Goal: Task Accomplishment & Management: Use online tool/utility

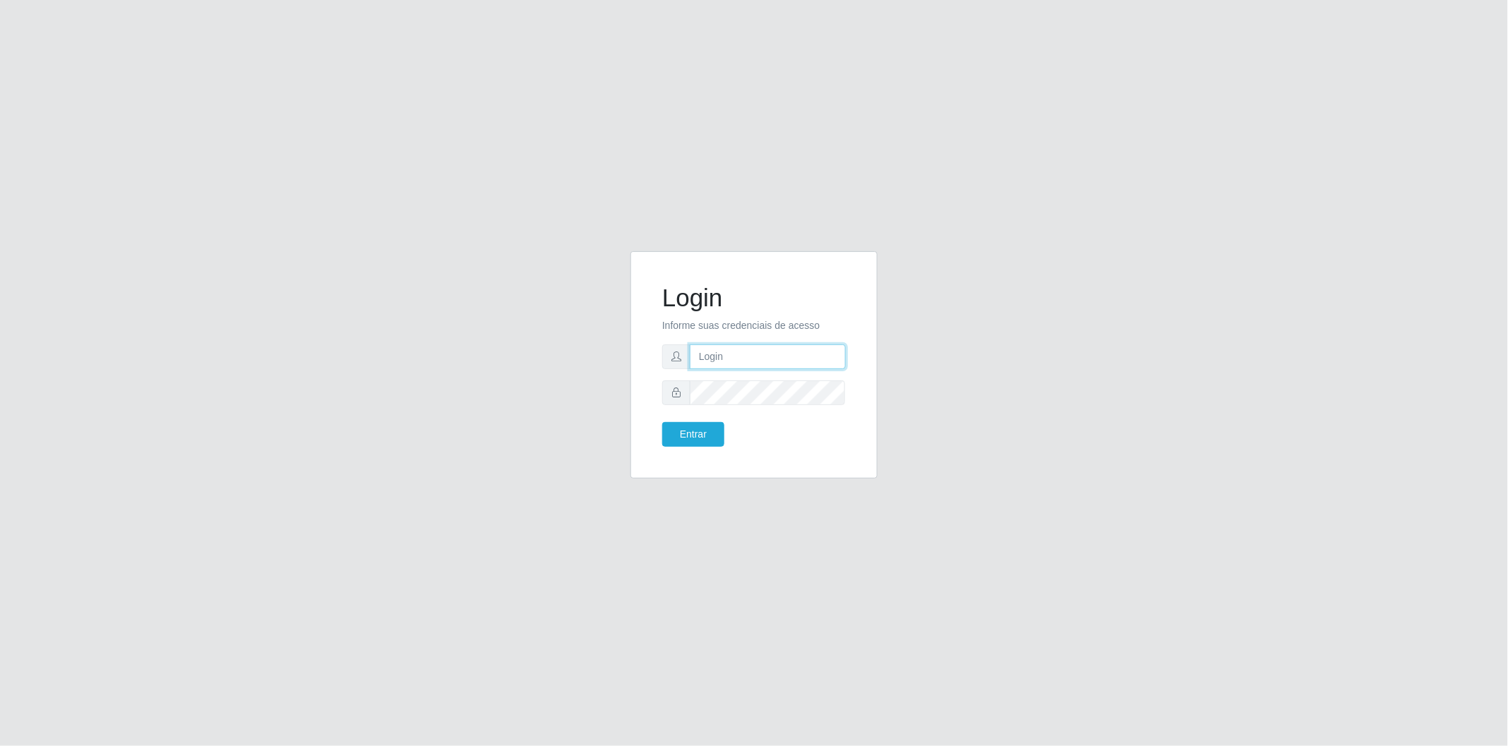
click at [720, 362] on input "text" at bounding box center [768, 357] width 156 height 25
type input "cristiane.sousa@sougrc.com"
click at [694, 434] on button "Entrar" at bounding box center [693, 434] width 62 height 25
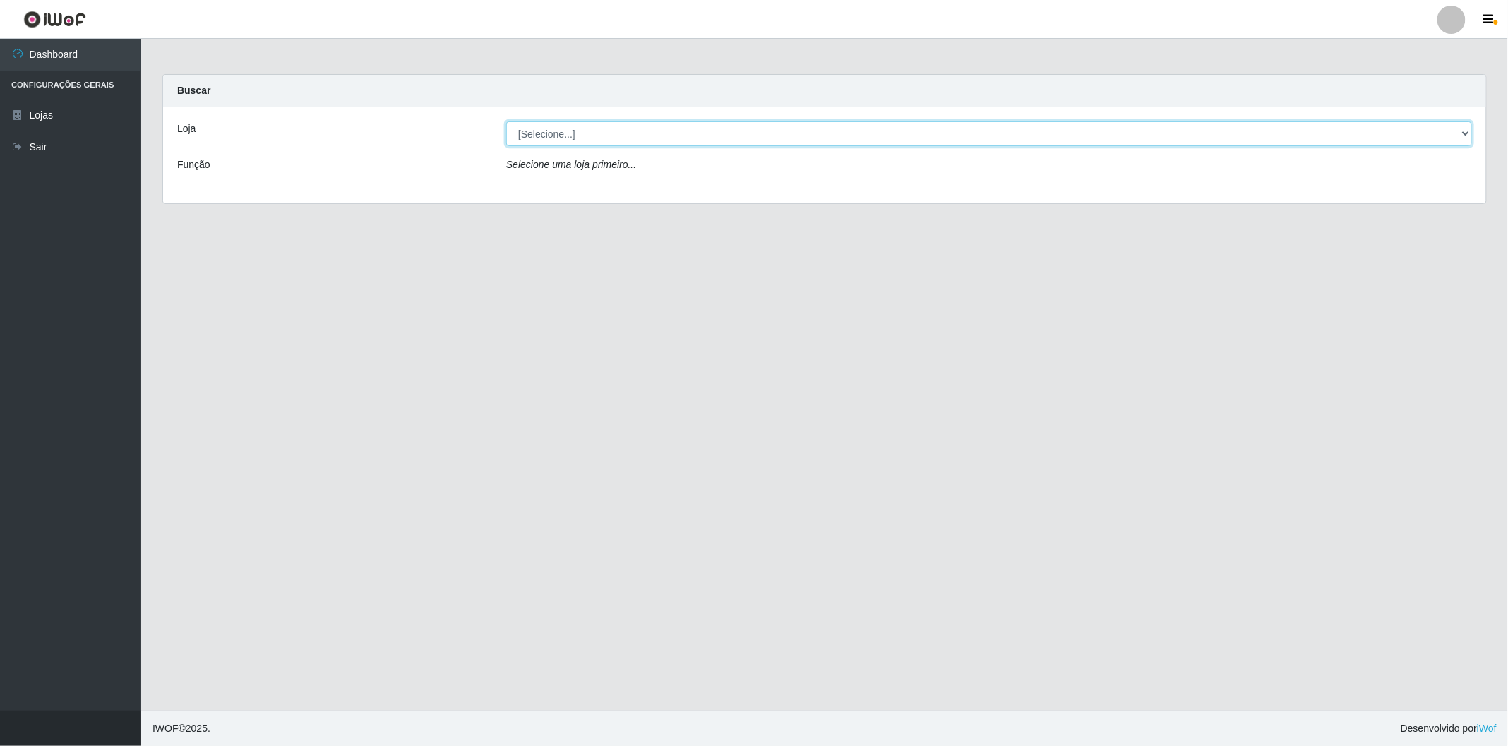
click at [593, 141] on select "[Selecione...] BomQueSó Agreste - Loja 2" at bounding box center [989, 133] width 966 height 25
select select "214"
click at [506, 121] on select "[Selecione...] BomQueSó Agreste - Loja 2" at bounding box center [989, 133] width 966 height 25
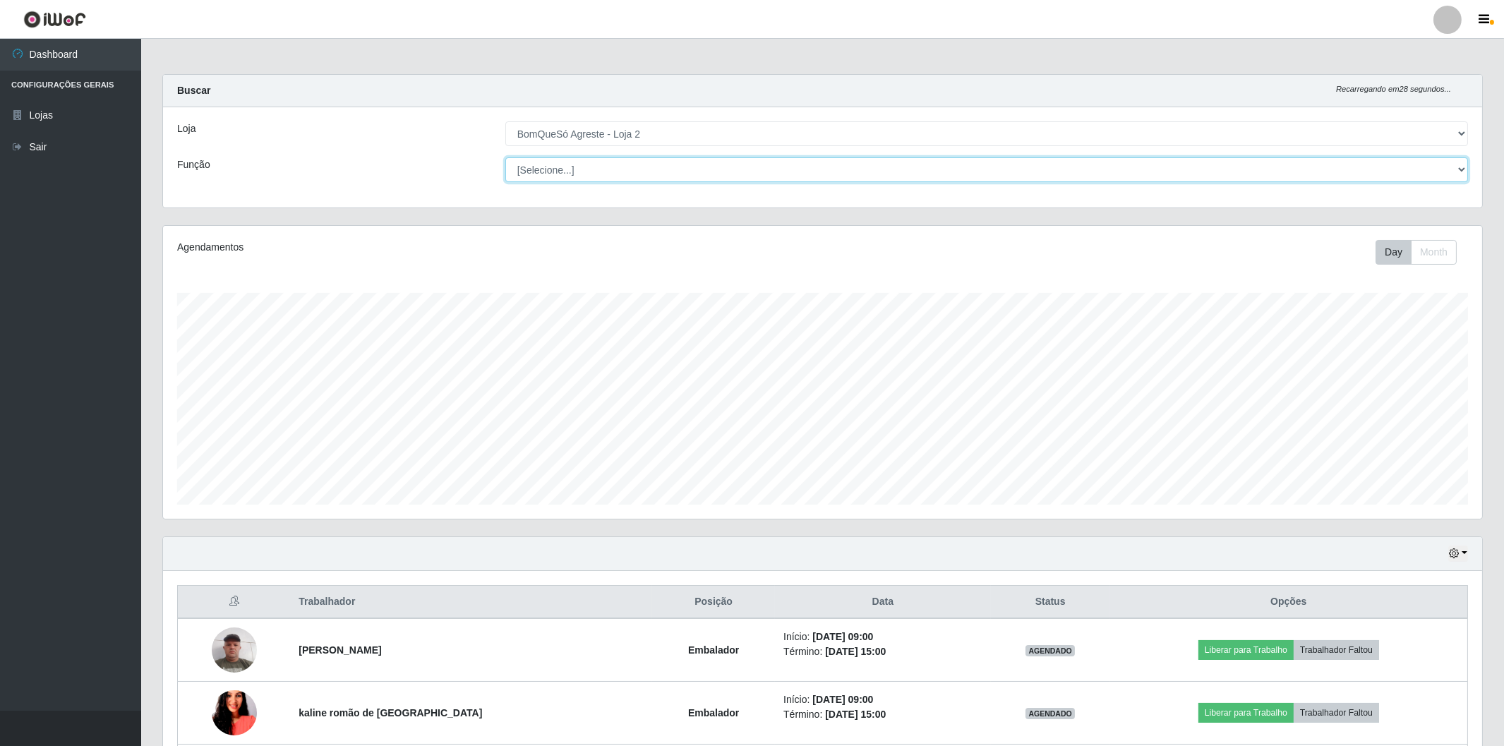
click at [596, 169] on select "[Selecione...] ASG ASG + ASG ++ Balconista Balconista + Balconista ++ Embalador…" at bounding box center [986, 169] width 963 height 25
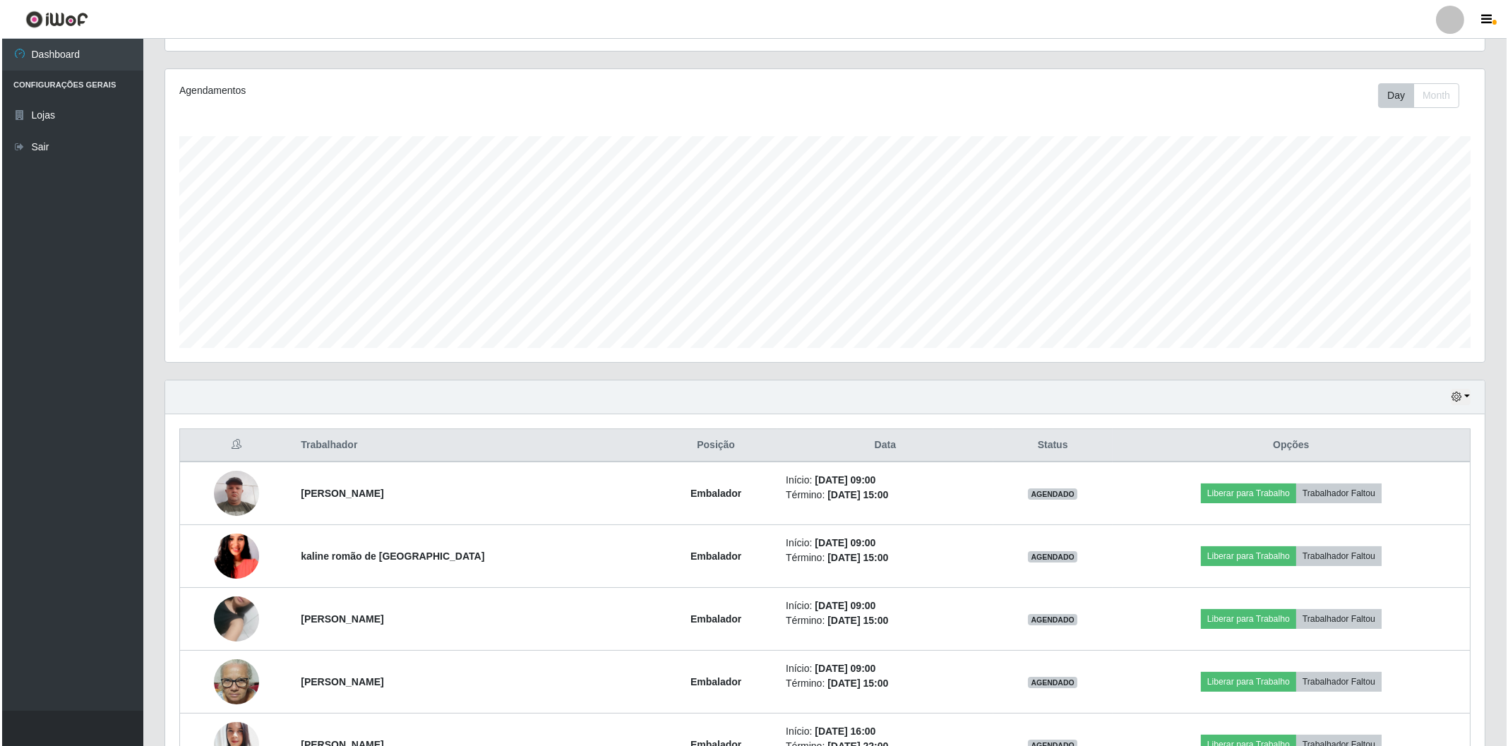
scroll to position [235, 0]
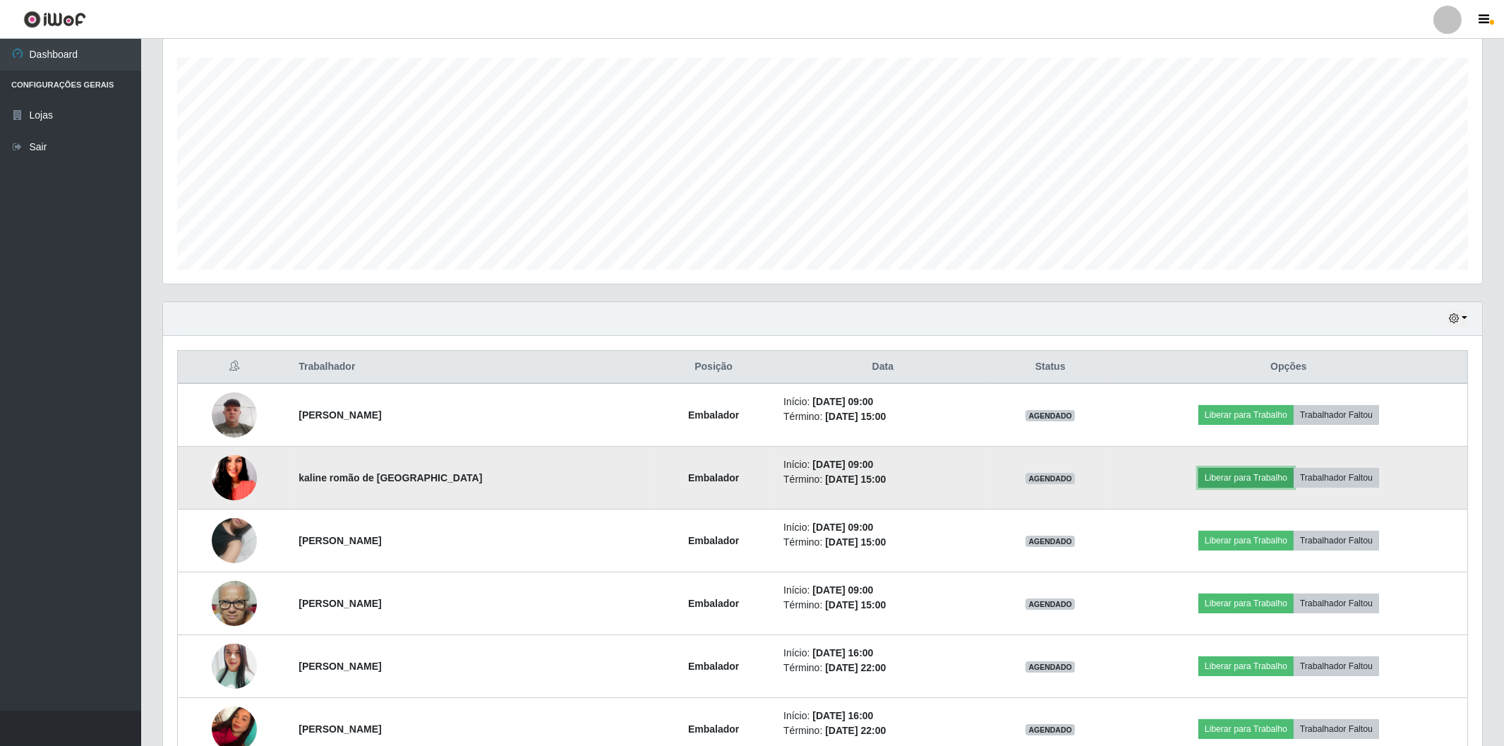
click at [1223, 478] on button "Liberar para Trabalho" at bounding box center [1246, 478] width 95 height 20
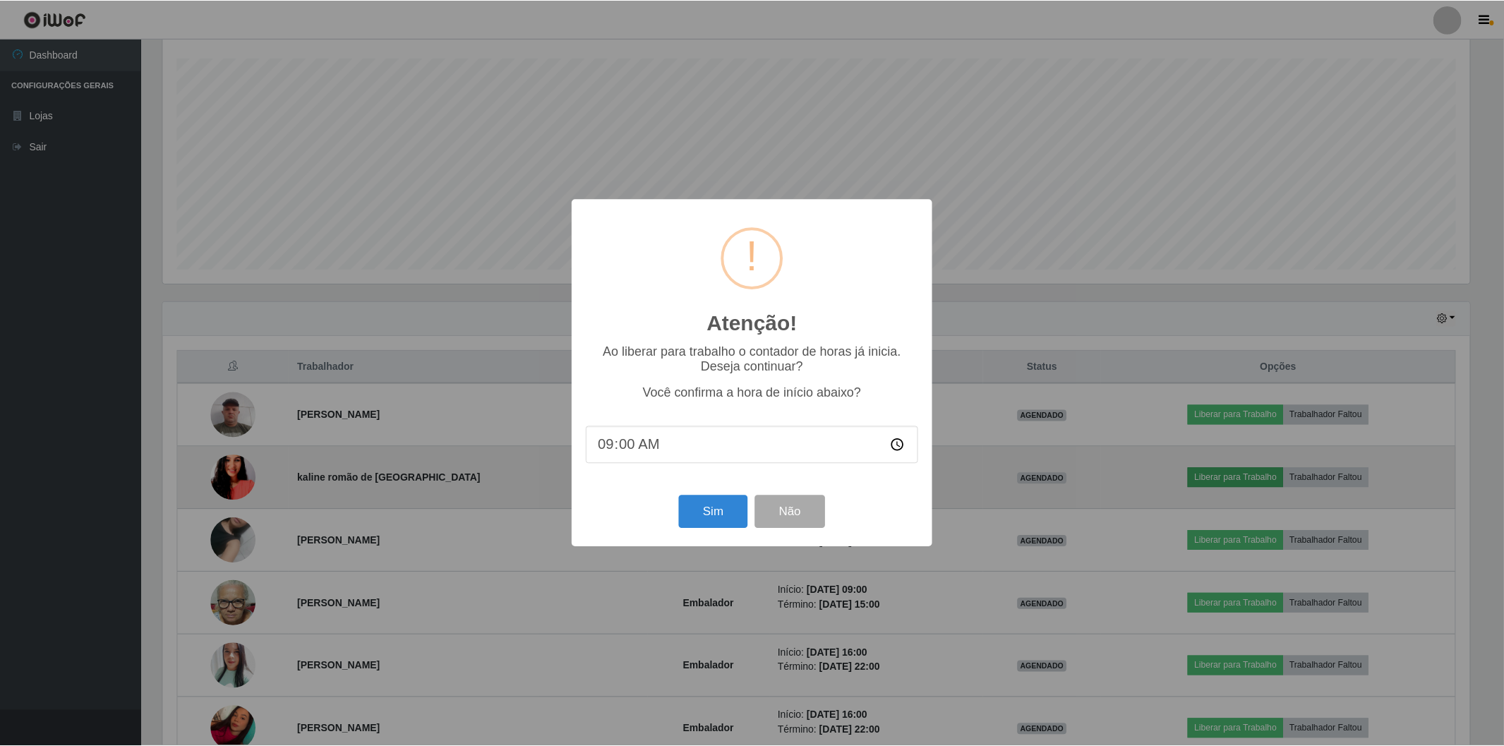
scroll to position [292, 1310]
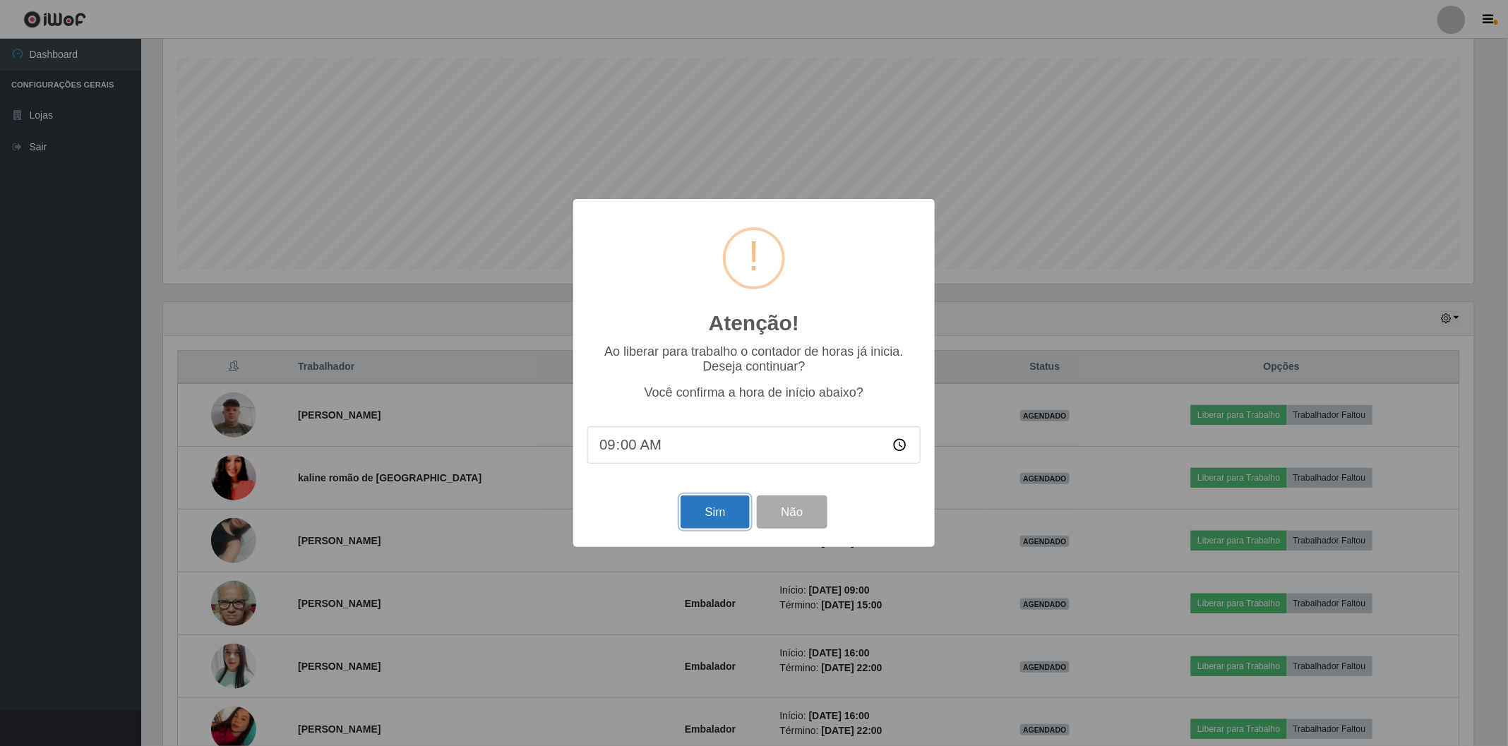
click at [721, 520] on button "Sim" at bounding box center [715, 512] width 68 height 33
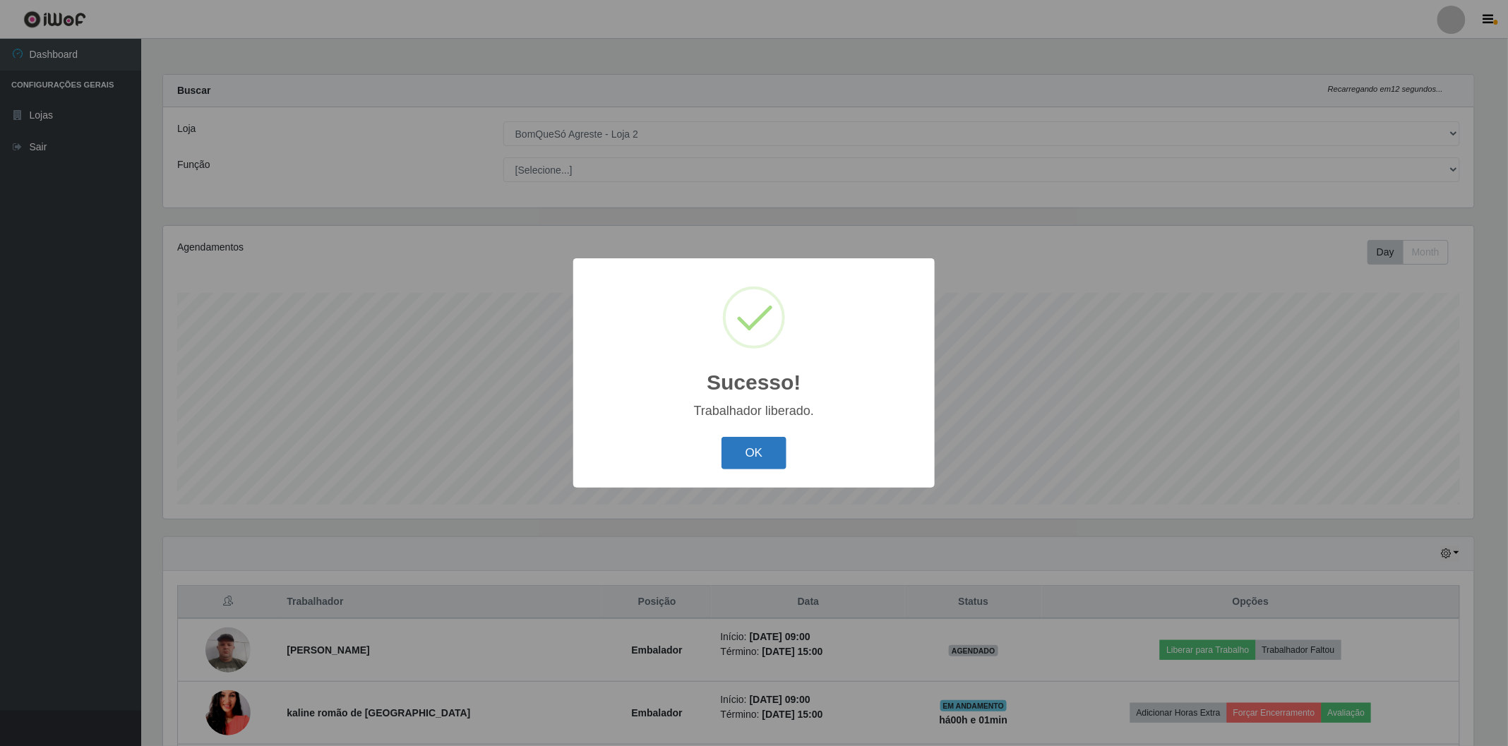
click at [774, 455] on button "OK" at bounding box center [755, 453] width 66 height 33
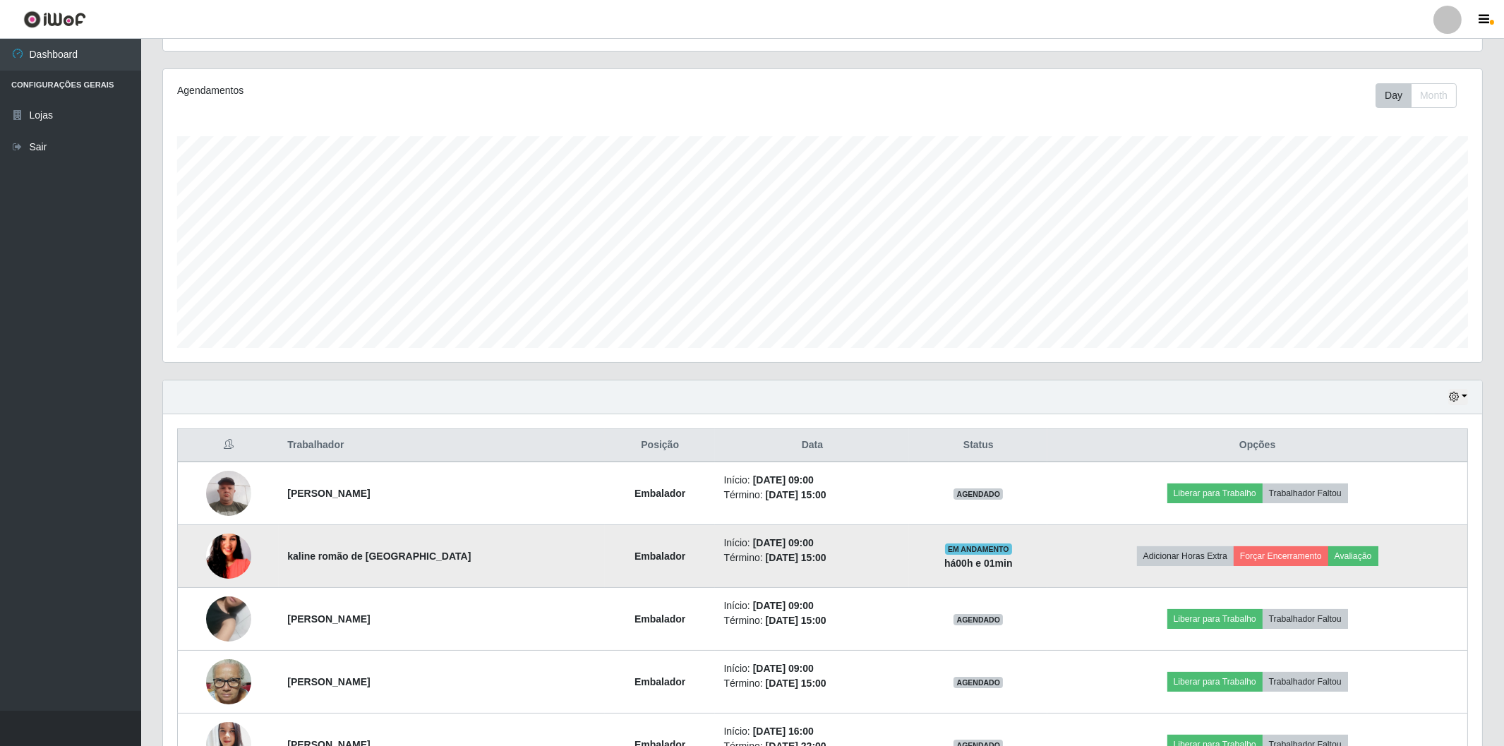
scroll to position [313, 0]
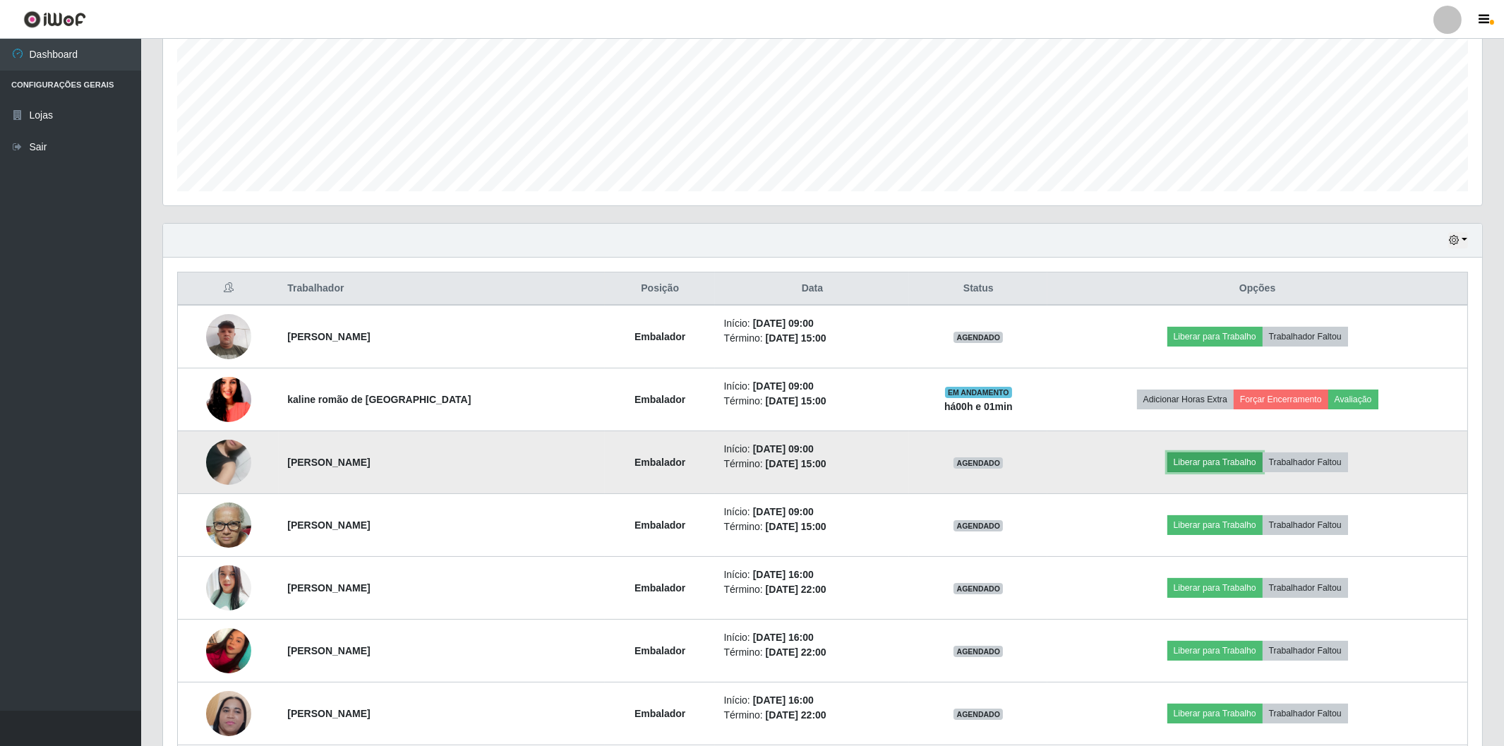
click at [1180, 462] on button "Liberar para Trabalho" at bounding box center [1215, 463] width 95 height 20
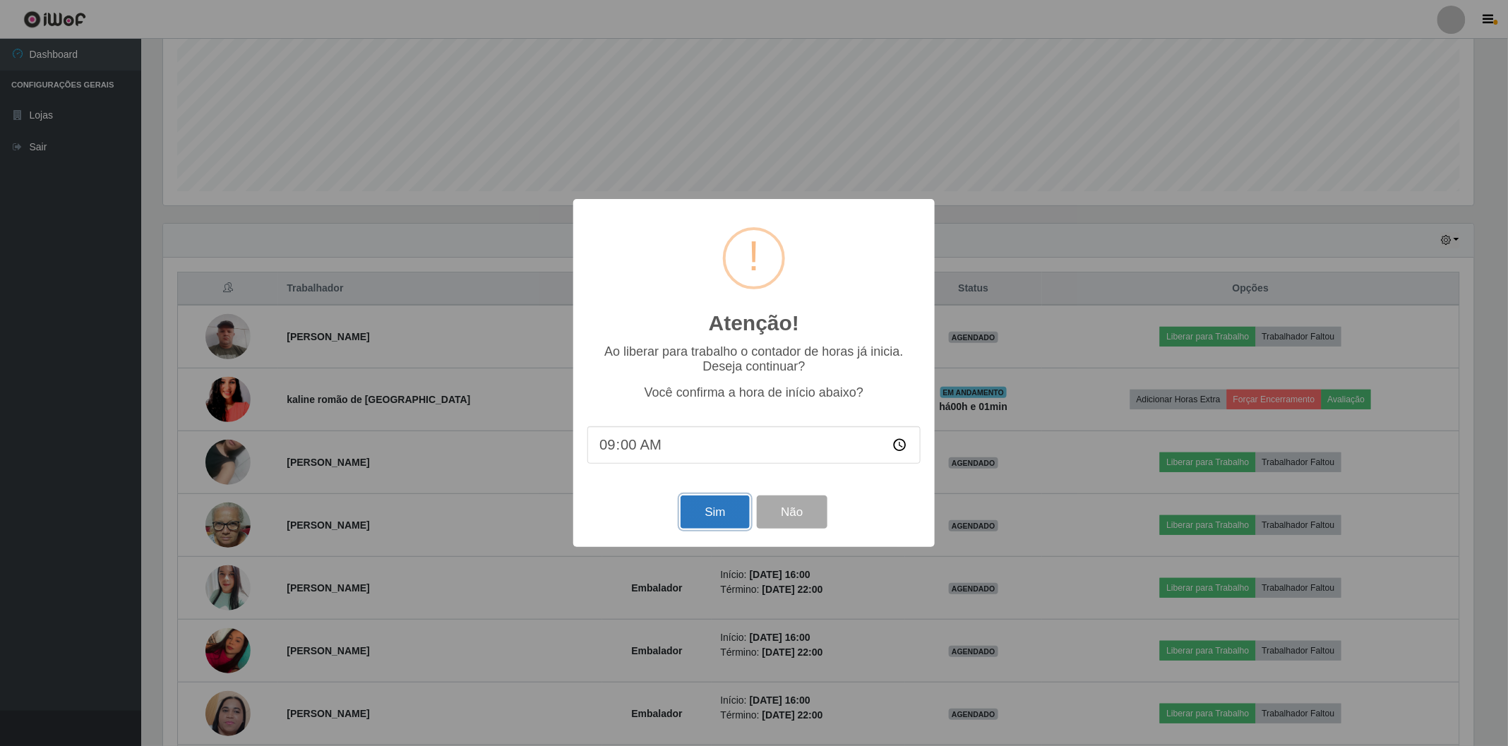
click at [723, 512] on button "Sim" at bounding box center [715, 512] width 68 height 33
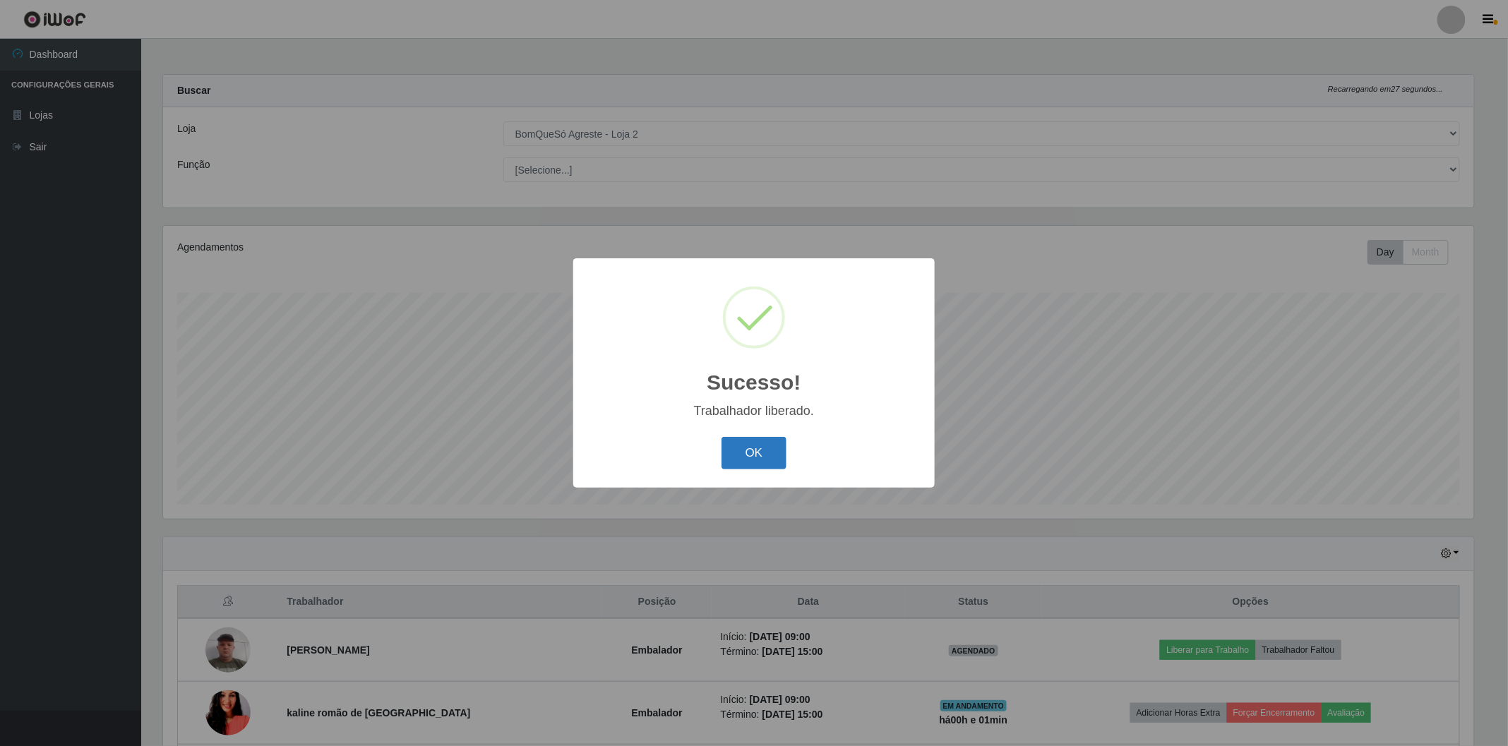
click at [758, 462] on button "OK" at bounding box center [755, 453] width 66 height 33
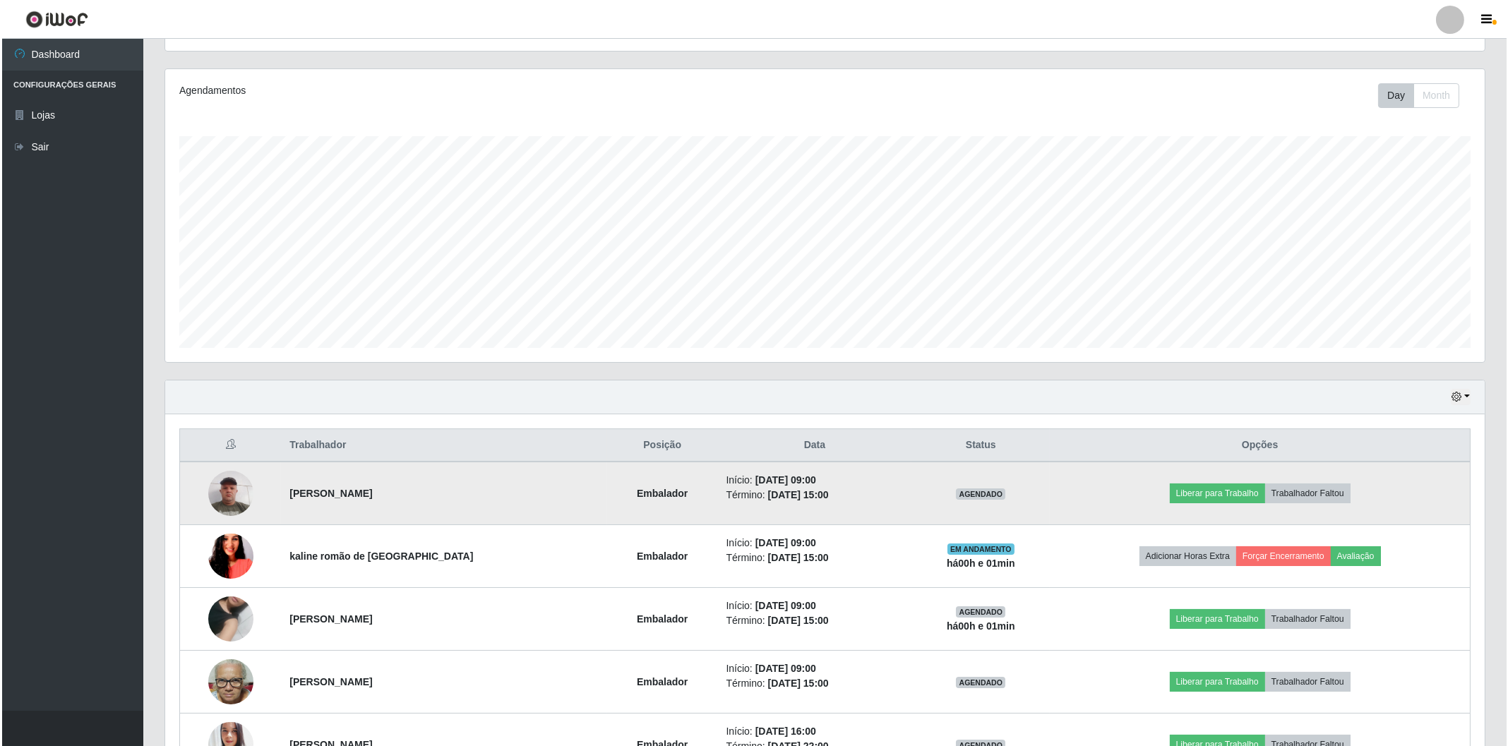
scroll to position [313, 0]
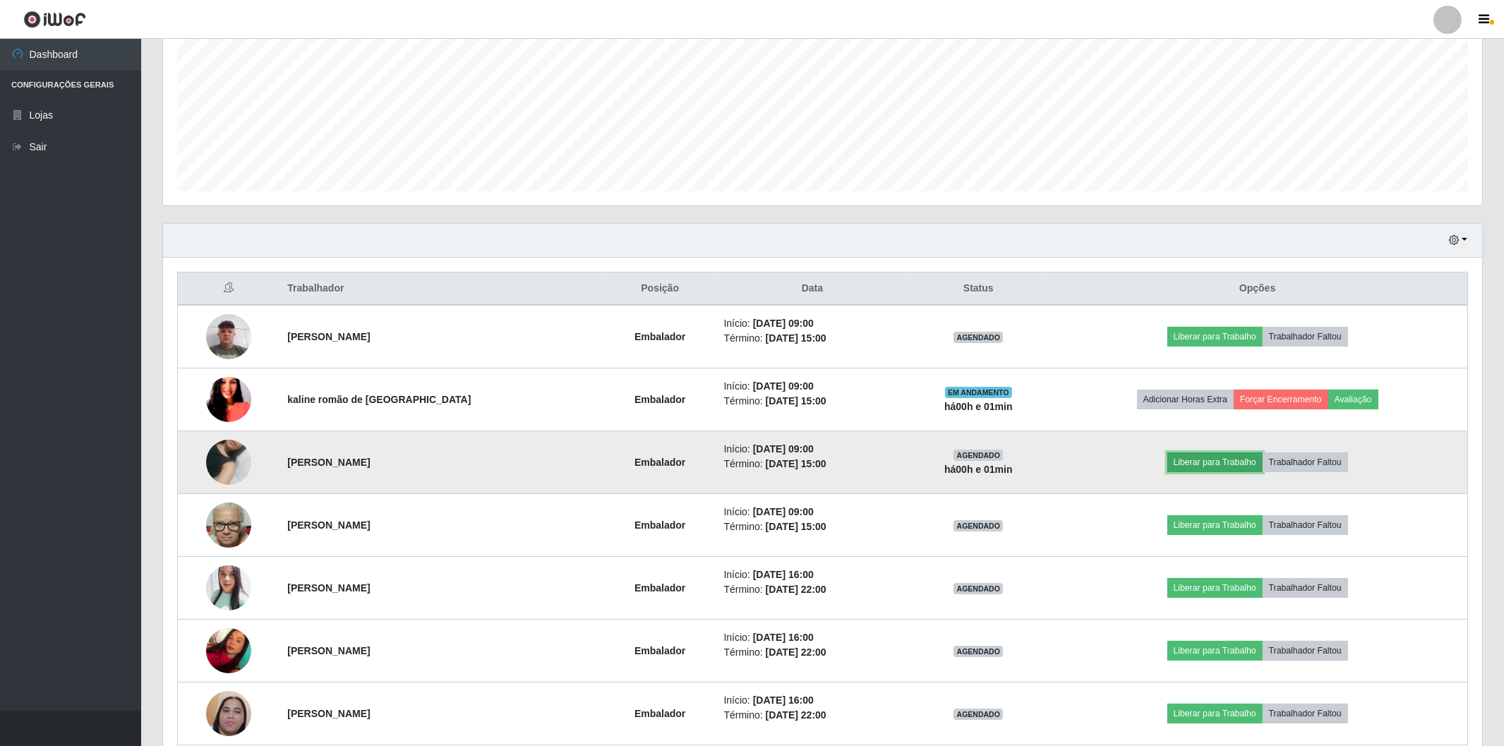
click at [1180, 460] on button "Liberar para Trabalho" at bounding box center [1215, 463] width 95 height 20
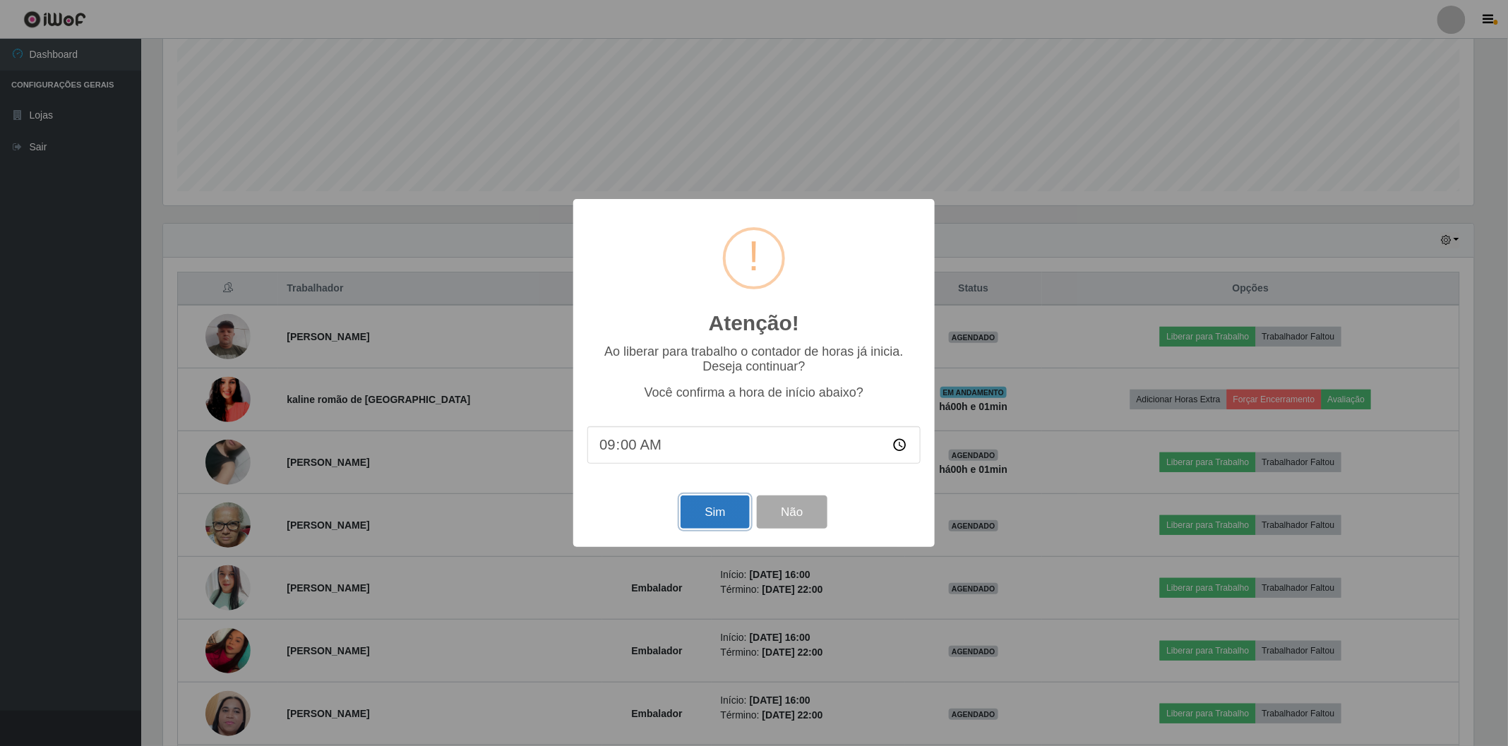
click at [696, 513] on button "Sim" at bounding box center [715, 512] width 68 height 33
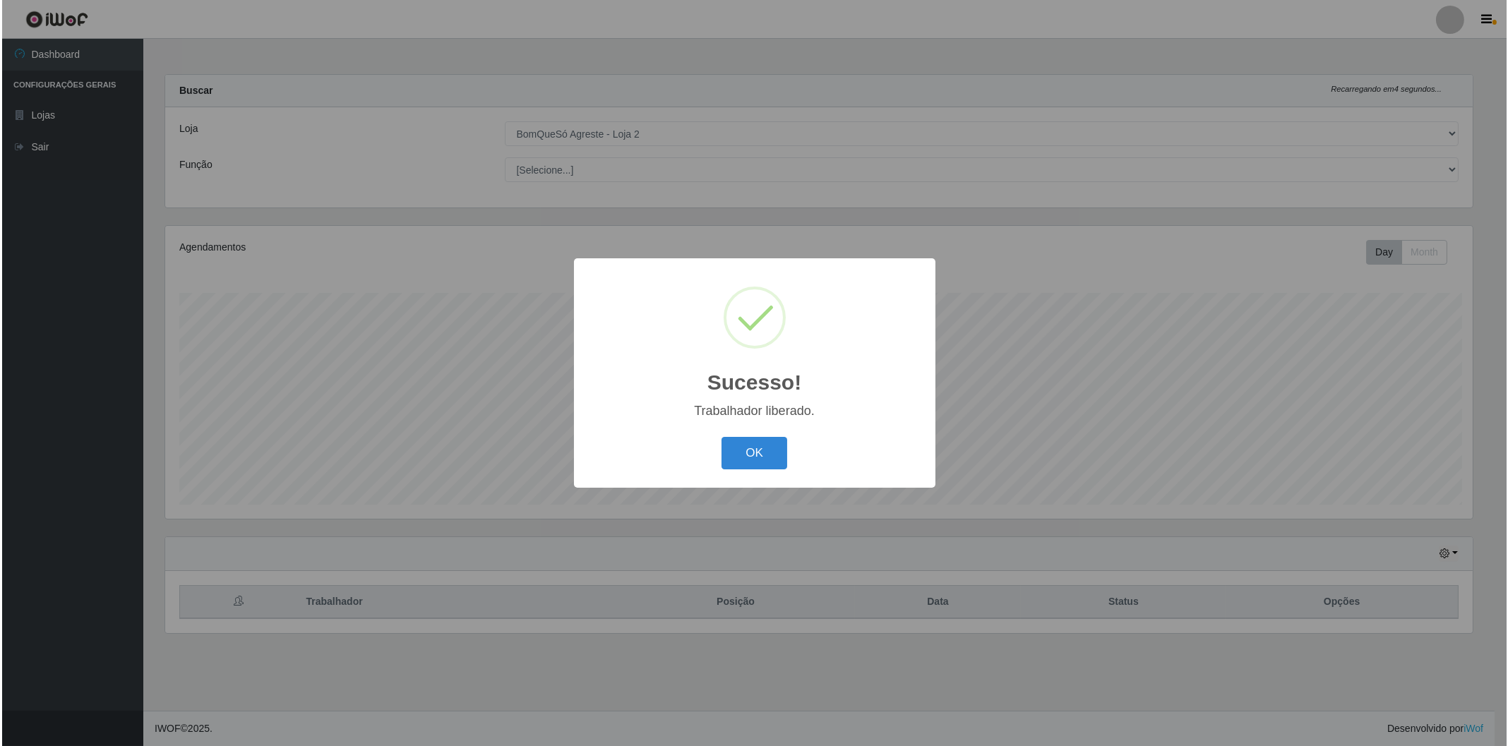
scroll to position [0, 0]
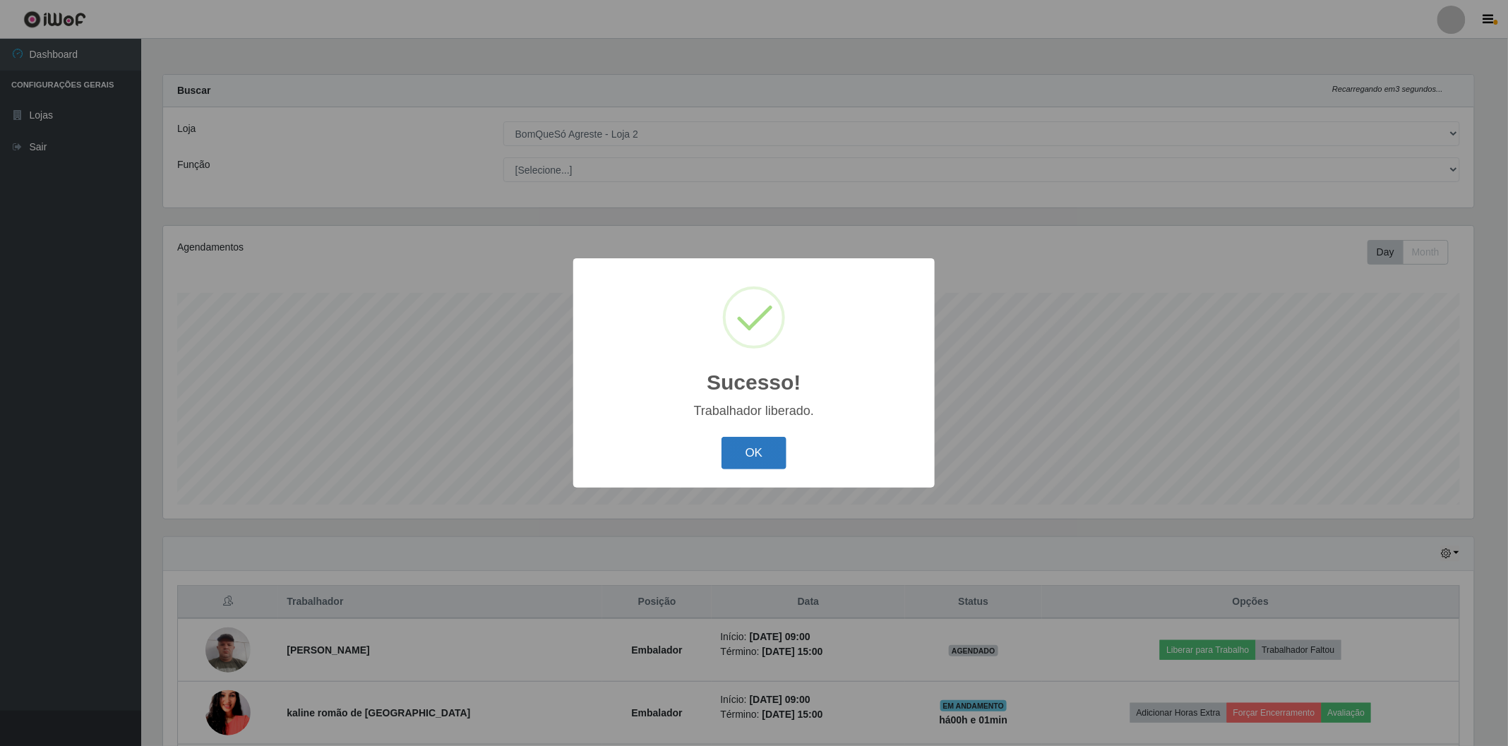
click at [736, 438] on button "OK" at bounding box center [755, 453] width 66 height 33
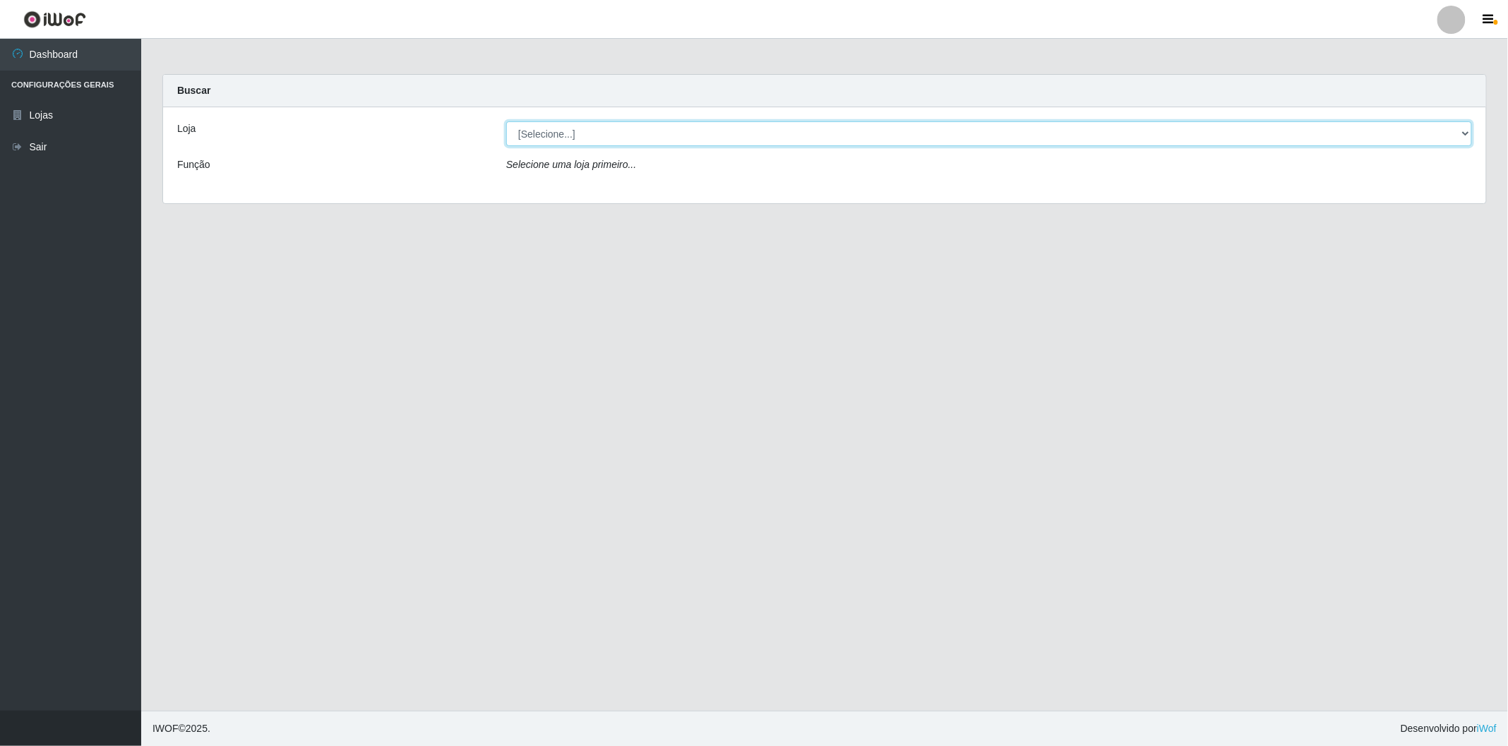
click at [736, 136] on select "[Selecione...] BomQueSó Agreste - Loja 2" at bounding box center [989, 133] width 966 height 25
select select "214"
click at [506, 121] on select "[Selecione...] BomQueSó Agreste - Loja 2" at bounding box center [989, 133] width 966 height 25
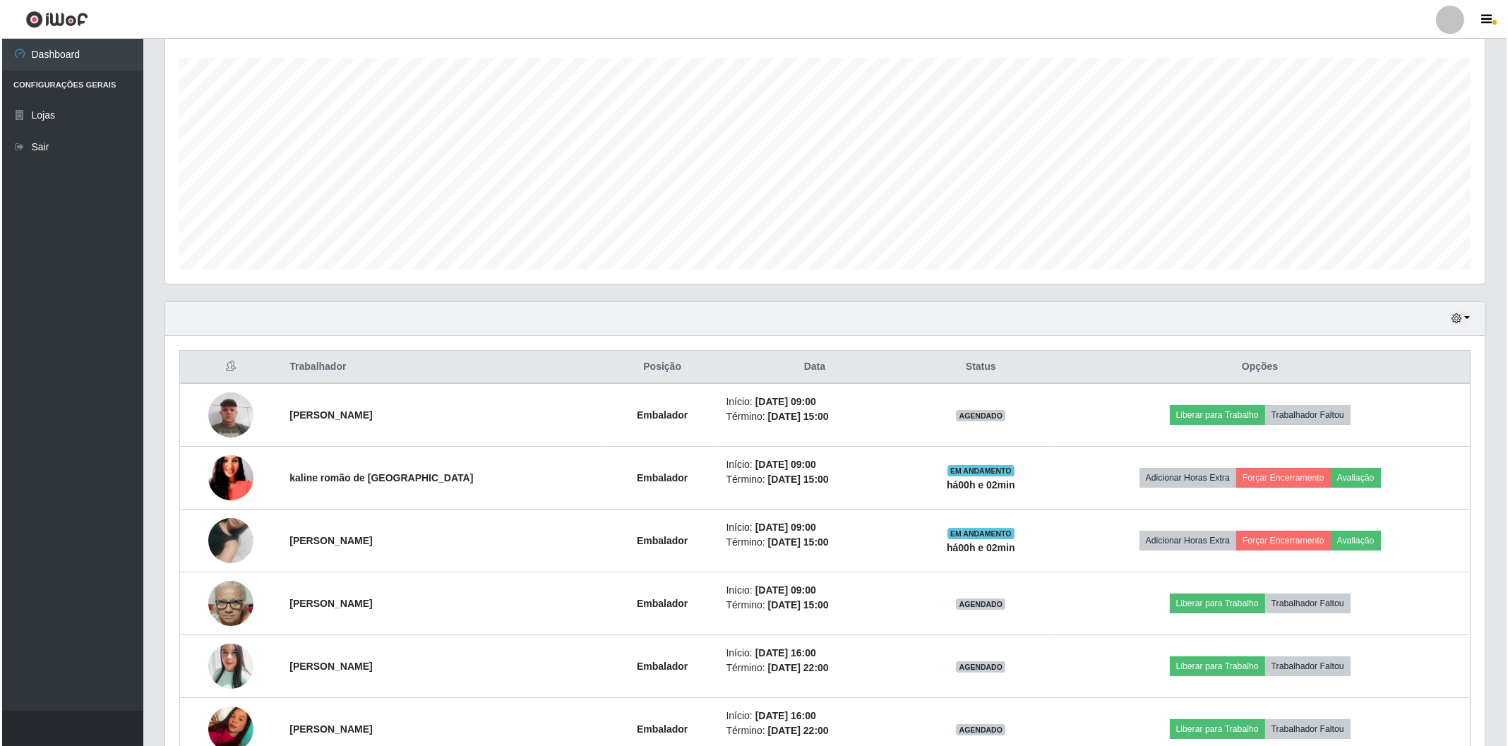
scroll to position [313, 0]
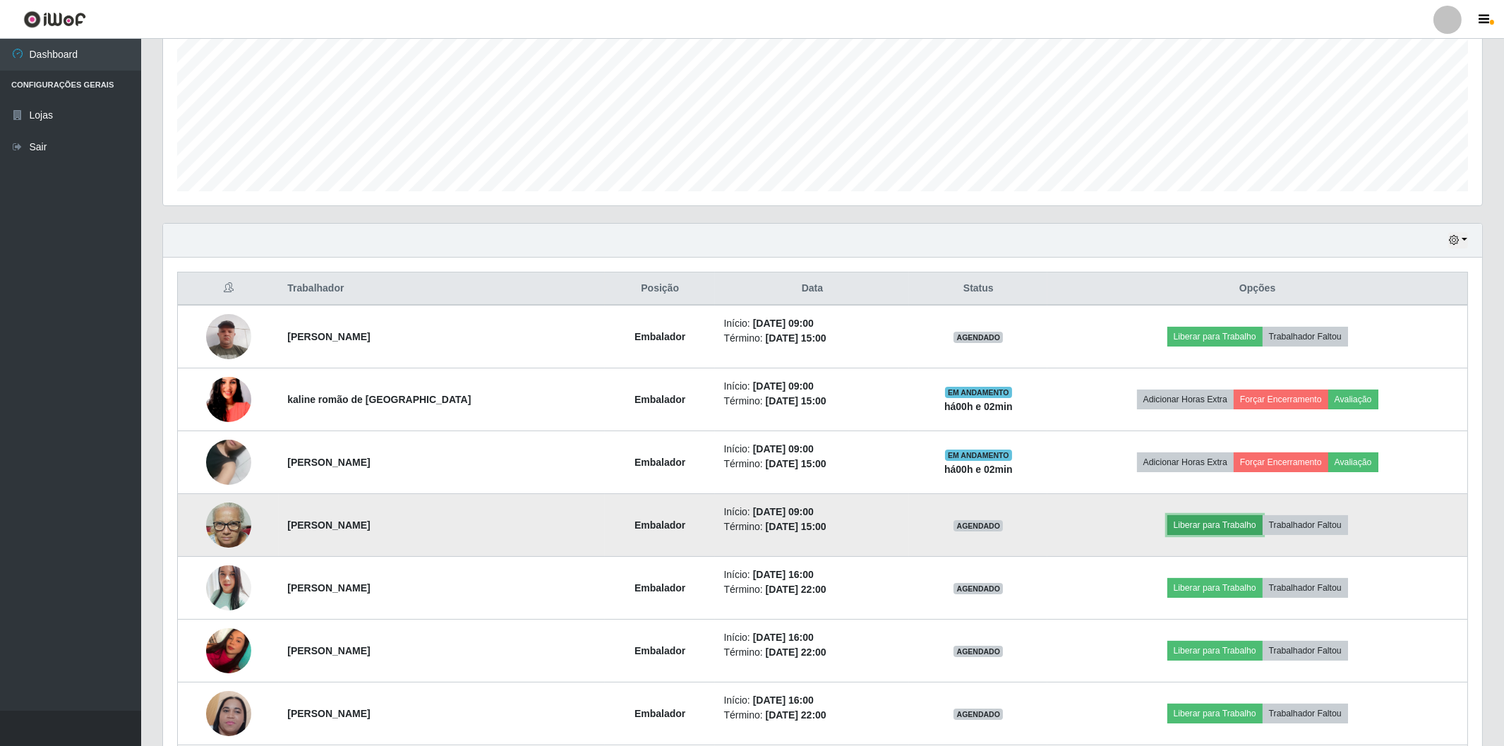
click at [1190, 524] on button "Liberar para Trabalho" at bounding box center [1215, 525] width 95 height 20
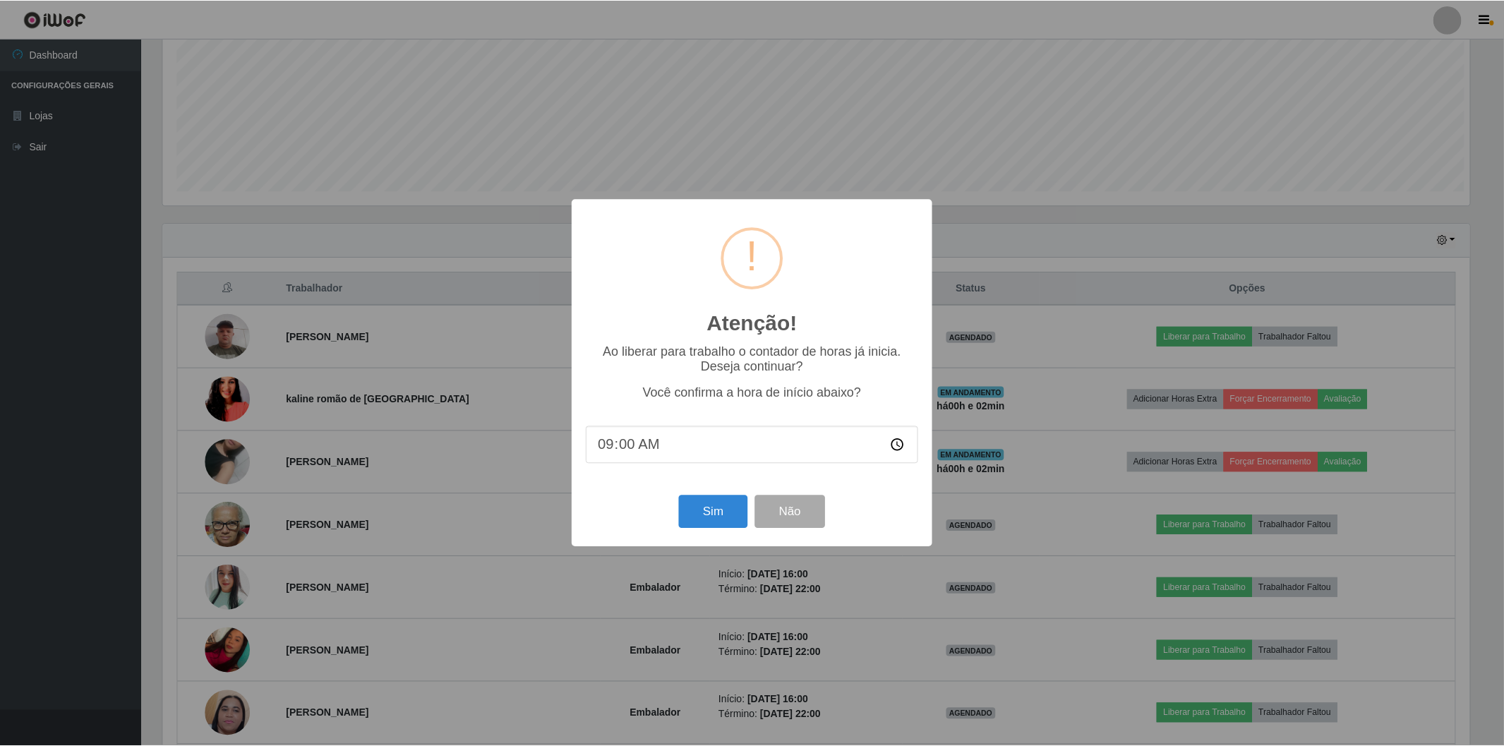
scroll to position [292, 1310]
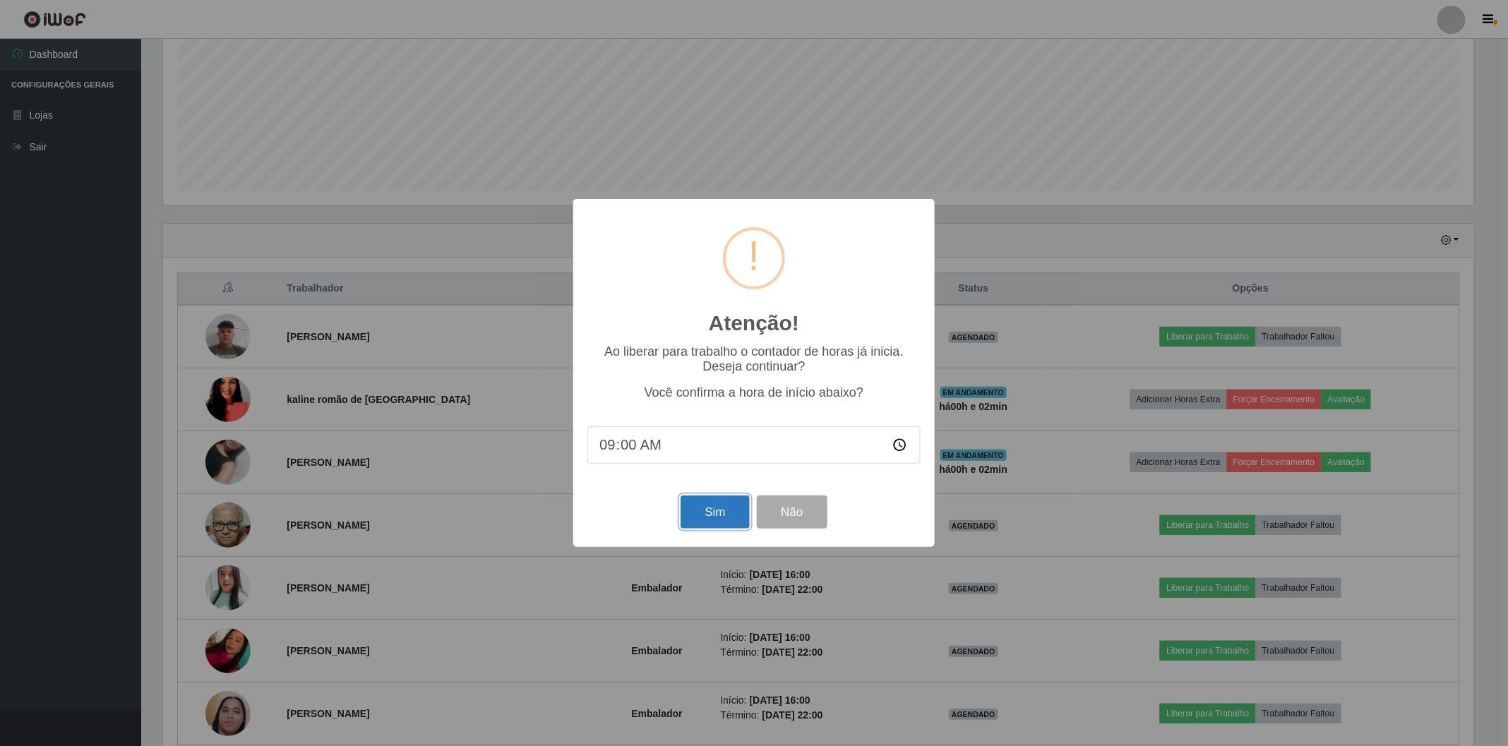
click at [702, 511] on button "Sim" at bounding box center [715, 512] width 68 height 33
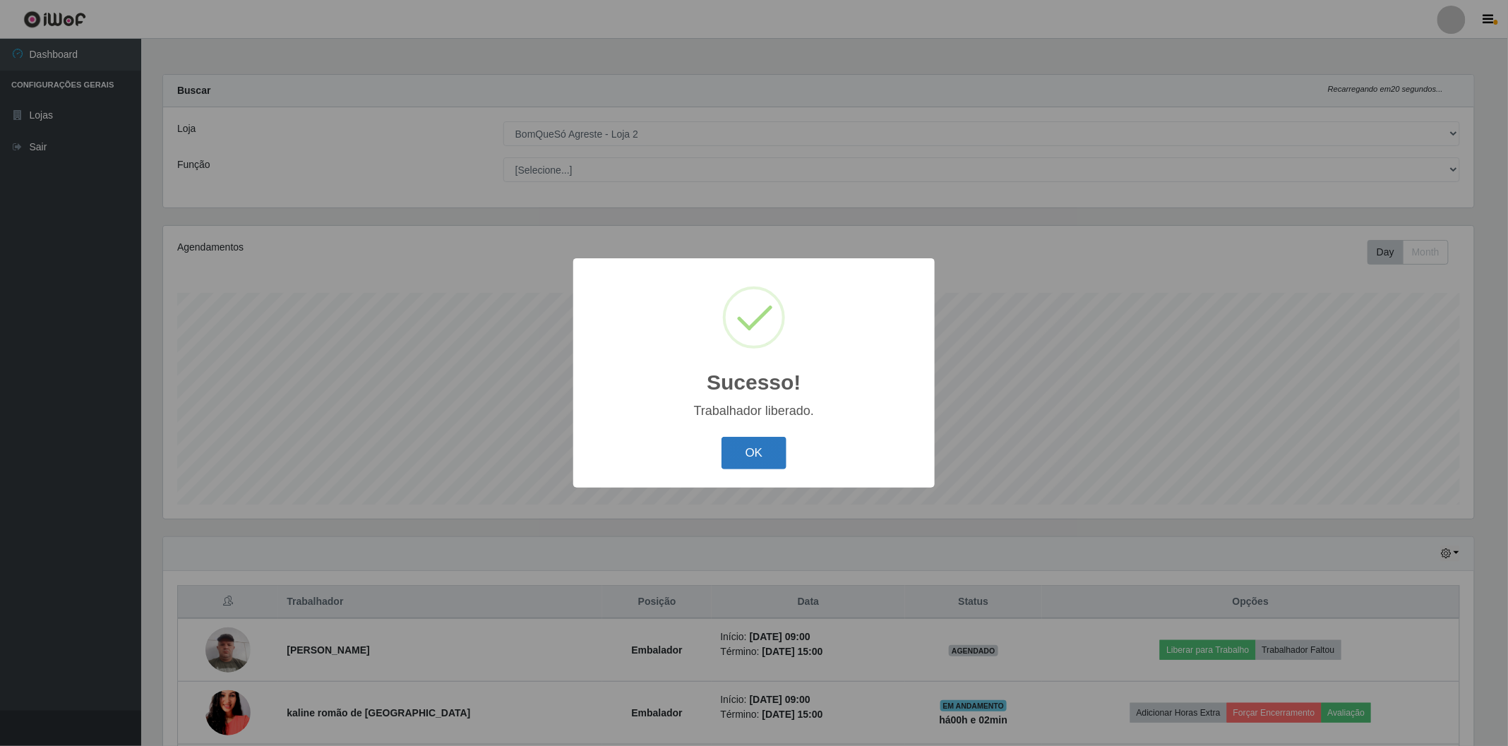
click at [753, 455] on button "OK" at bounding box center [755, 453] width 66 height 33
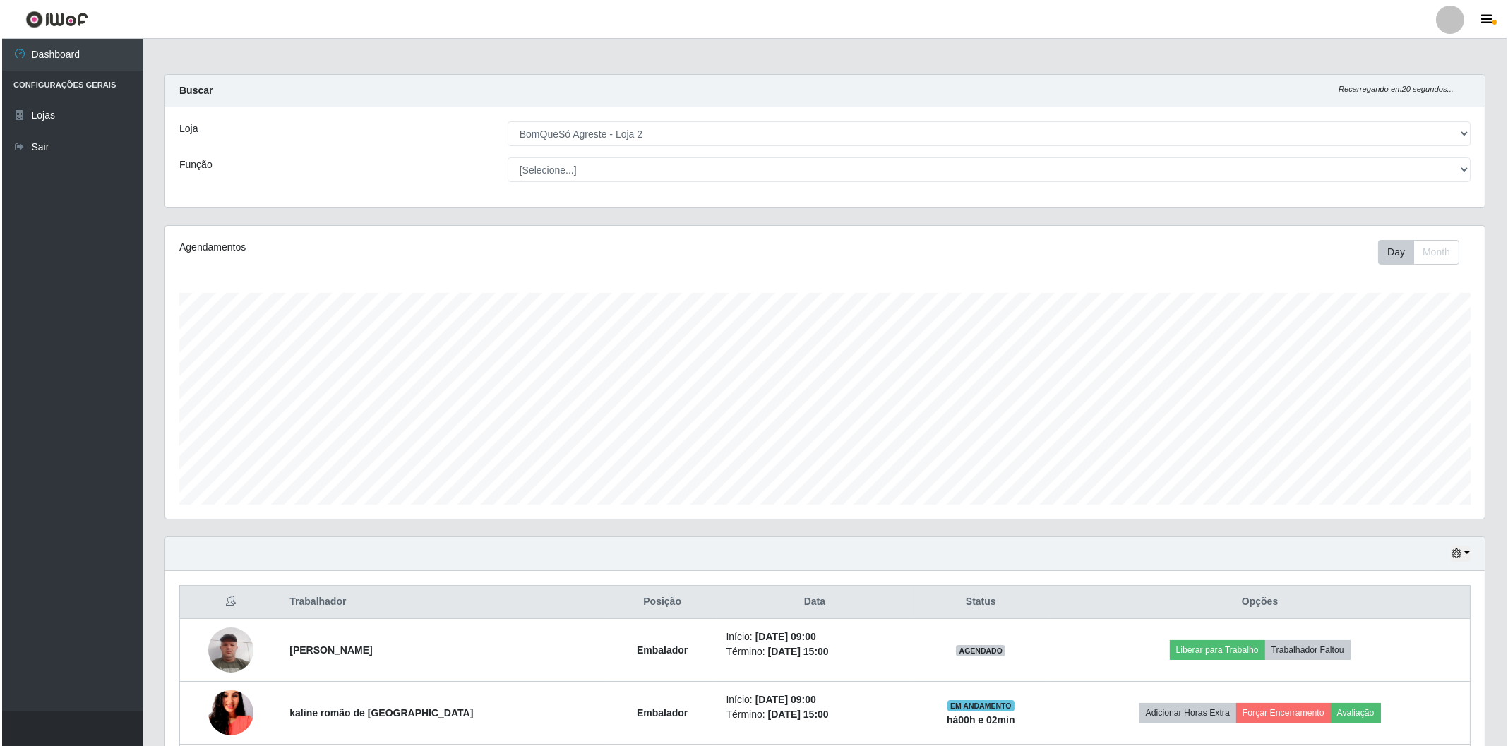
scroll to position [313, 0]
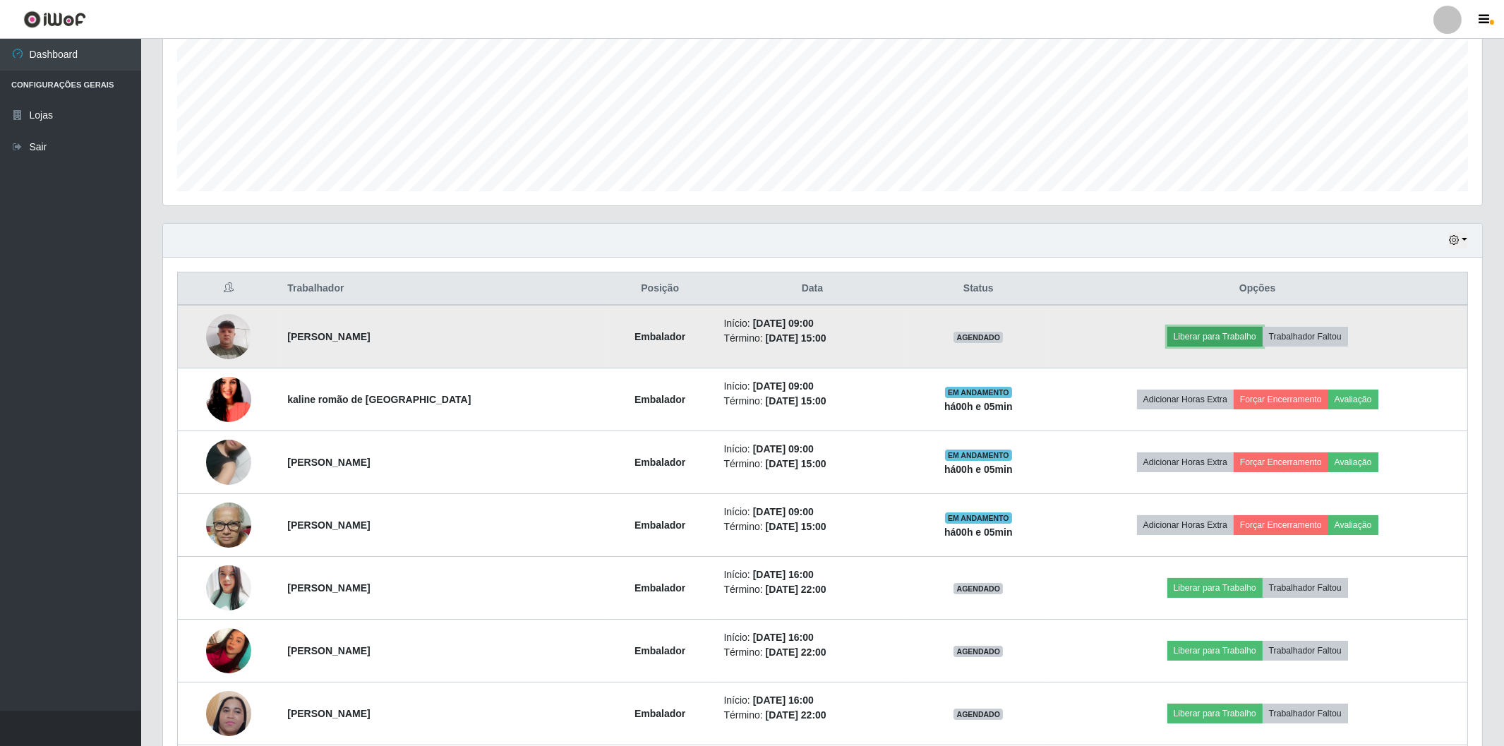
click at [1202, 342] on button "Liberar para Trabalho" at bounding box center [1215, 337] width 95 height 20
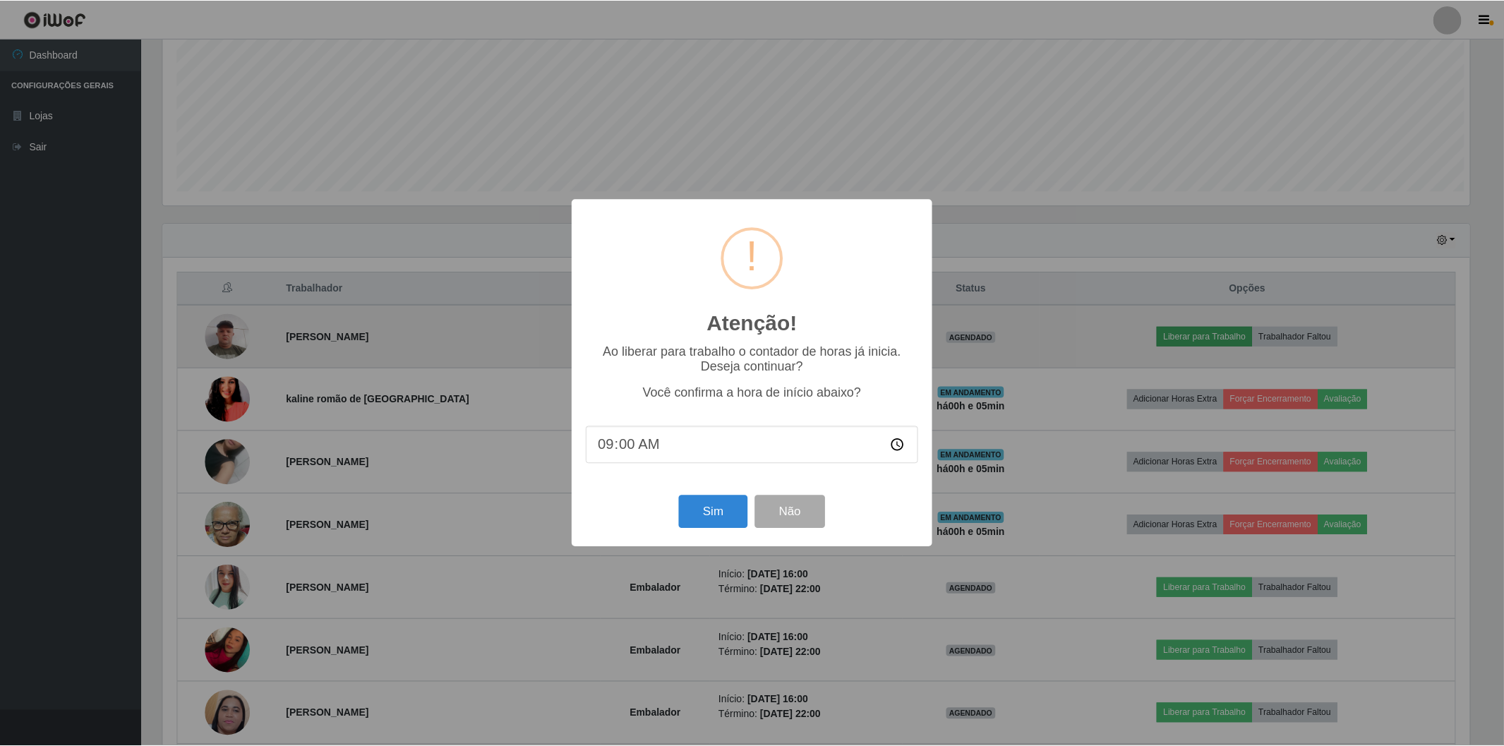
scroll to position [292, 1310]
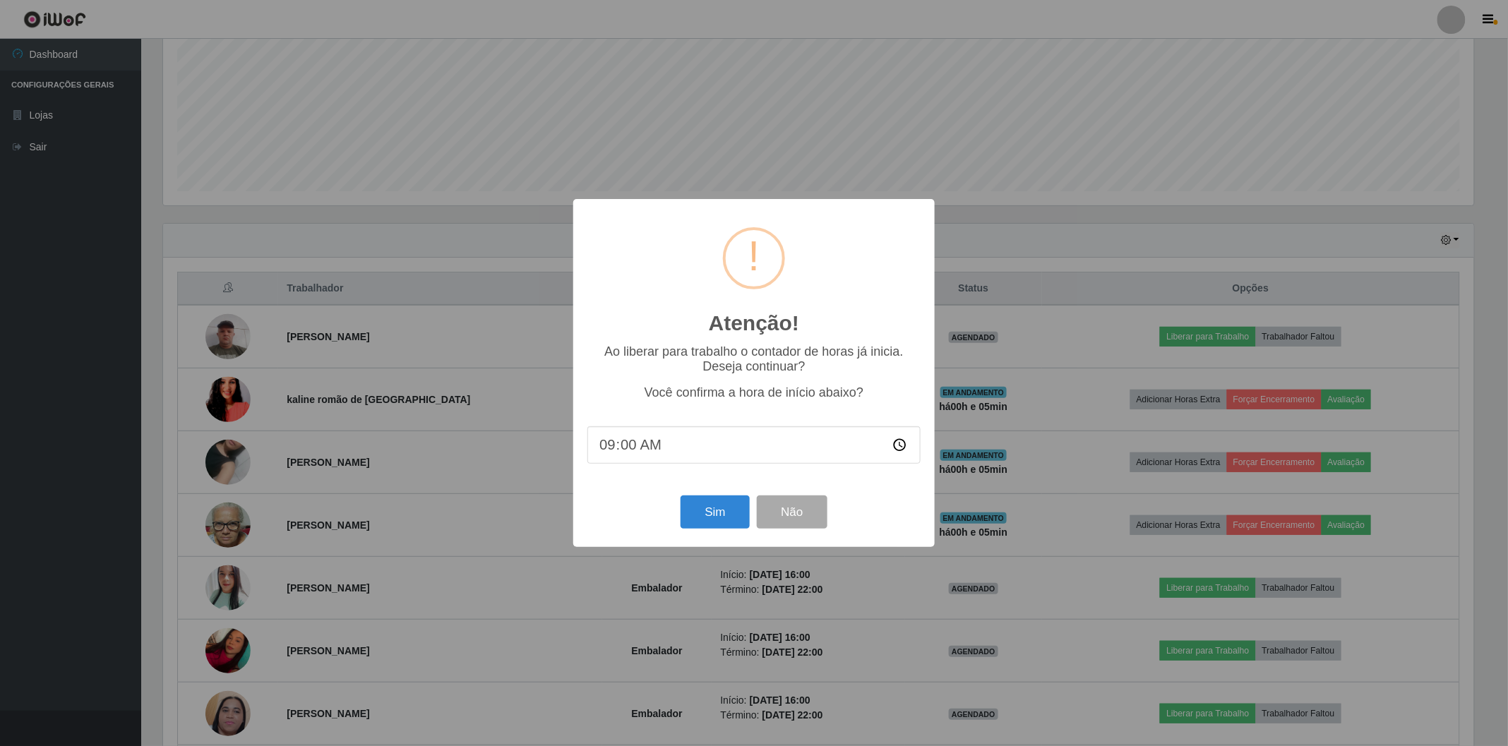
click at [697, 532] on div "Sim Não" at bounding box center [753, 512] width 333 height 40
click at [696, 518] on button "Sim" at bounding box center [715, 512] width 68 height 33
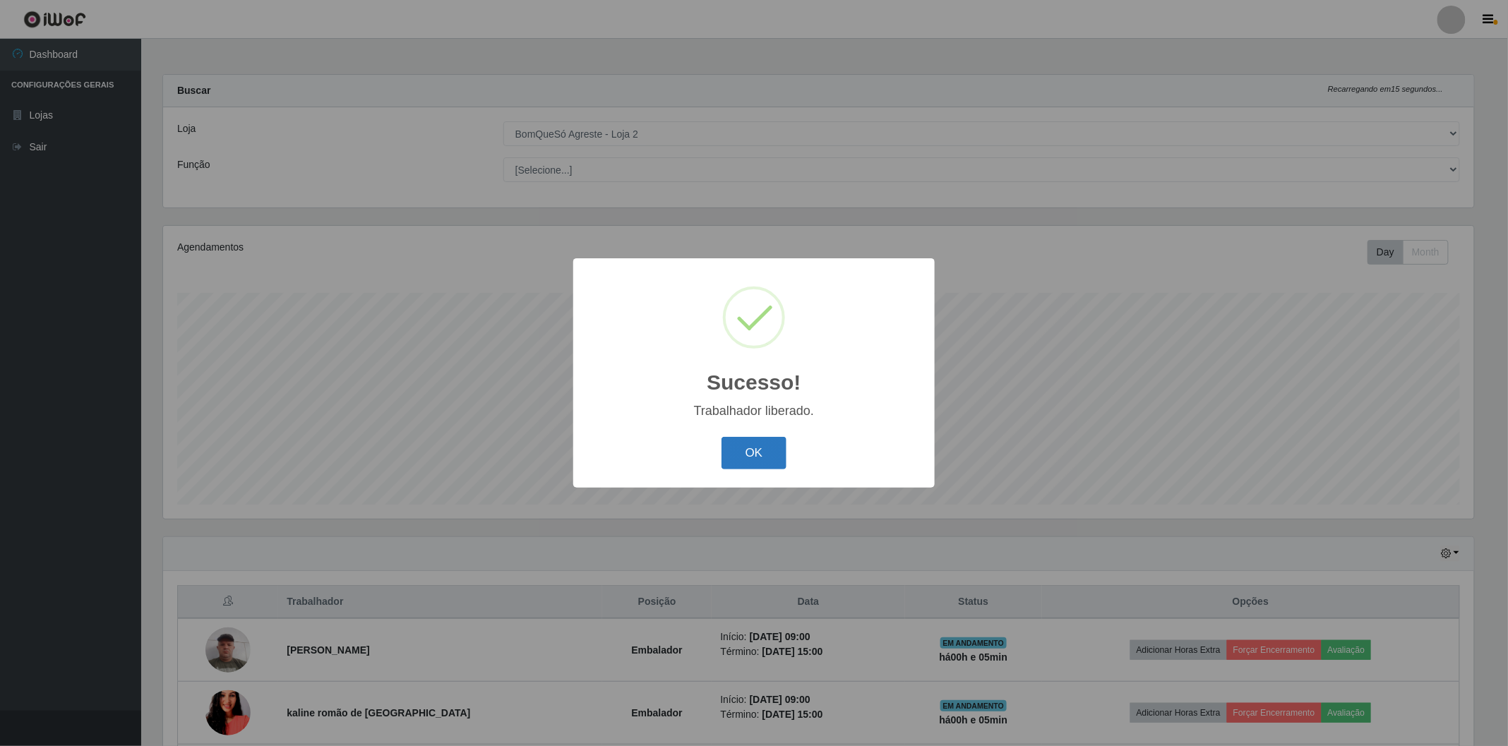
click at [777, 453] on button "OK" at bounding box center [755, 453] width 66 height 33
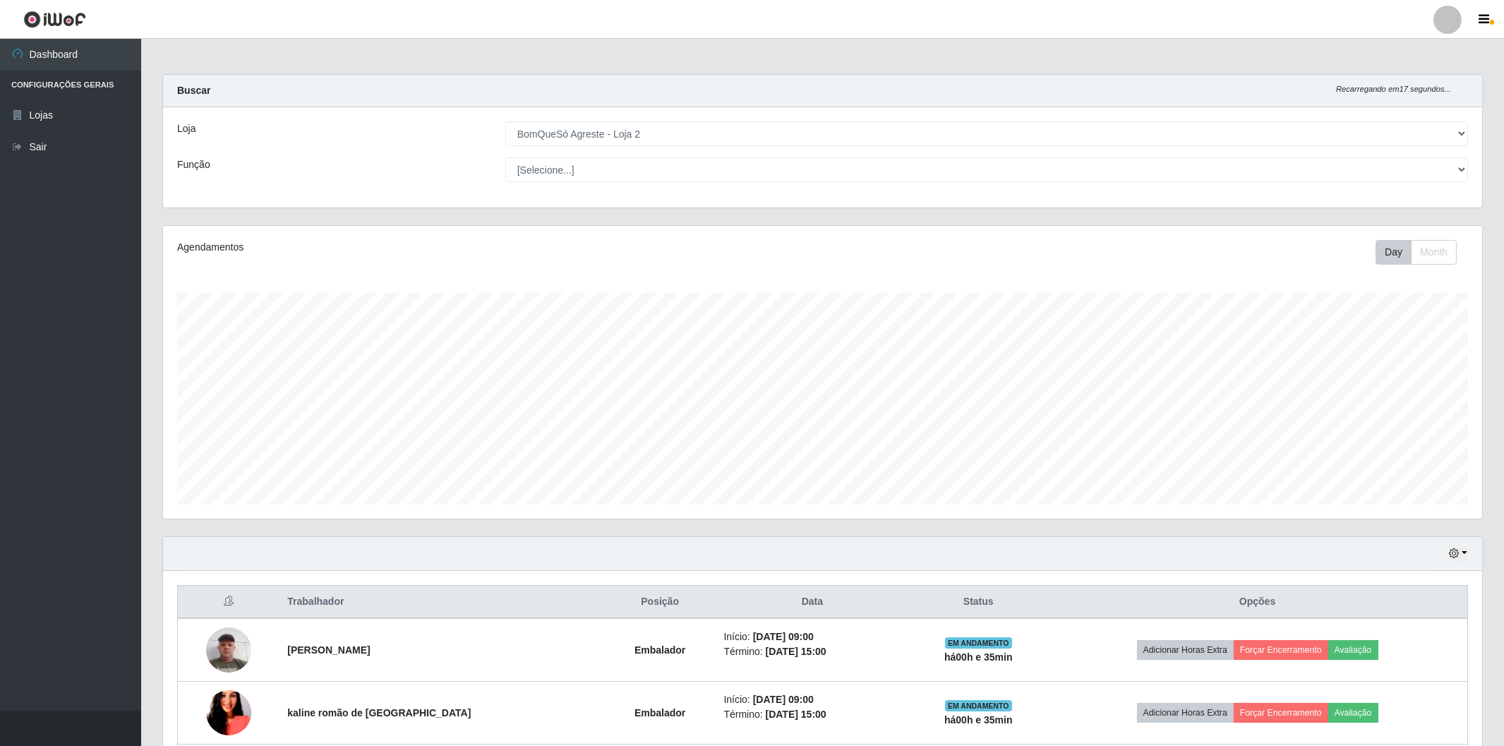
scroll to position [78, 0]
